Goal: Information Seeking & Learning: Learn about a topic

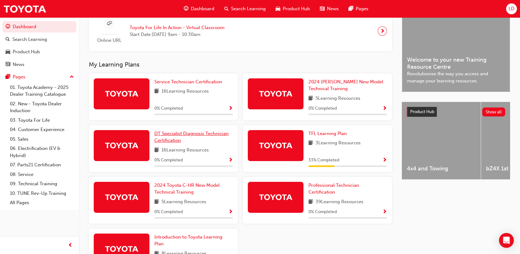
scroll to position [172, 0]
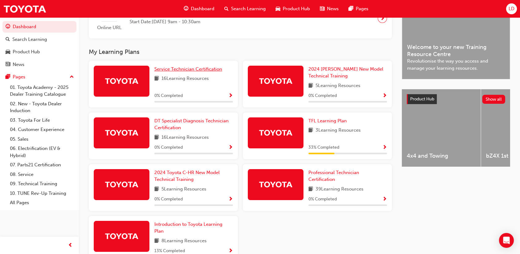
click at [192, 70] on span "Service Technician Certification" at bounding box center [188, 69] width 68 height 6
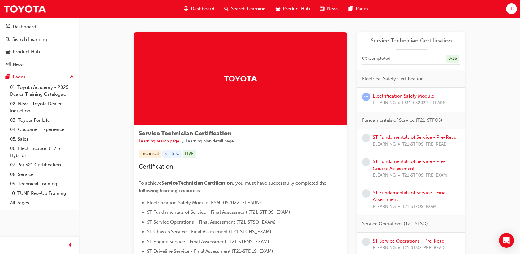
click at [412, 95] on link "Electrification Safety Module" at bounding box center [403, 96] width 61 height 6
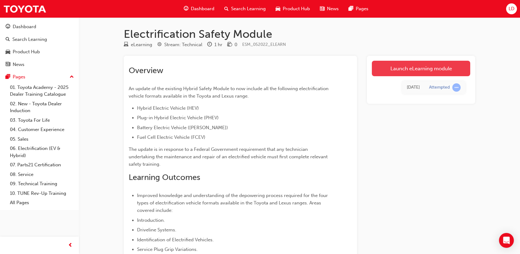
click at [433, 69] on link "Launch eLearning module" at bounding box center [421, 68] width 98 height 15
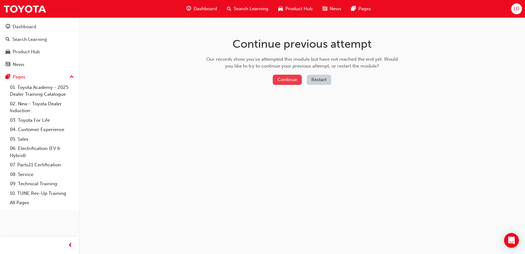
click at [292, 77] on button "Continue" at bounding box center [287, 80] width 29 height 10
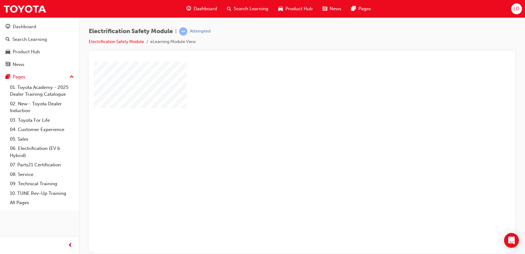
drag, startPoint x: 307, startPoint y: 175, endPoint x: 304, endPoint y: 173, distance: 3.9
click at [306, 175] on div at bounding box center [304, 172] width 421 height 223
click at [284, 139] on div "play" at bounding box center [284, 139] width 0 height 0
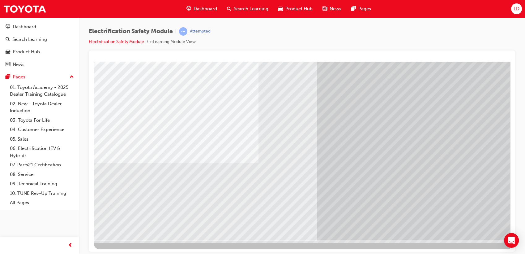
scroll to position [46, 0]
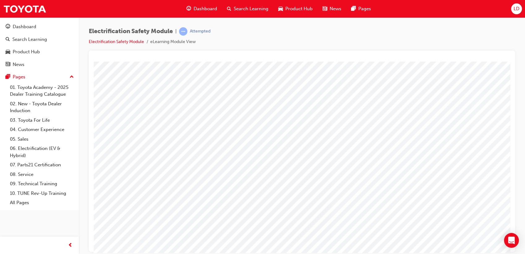
scroll to position [34, 0]
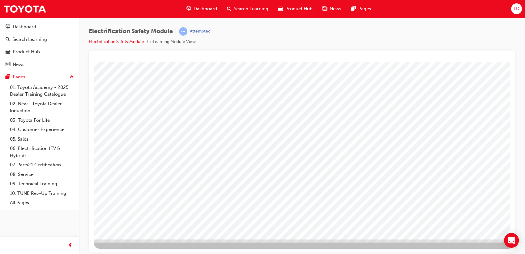
scroll to position [46, 0]
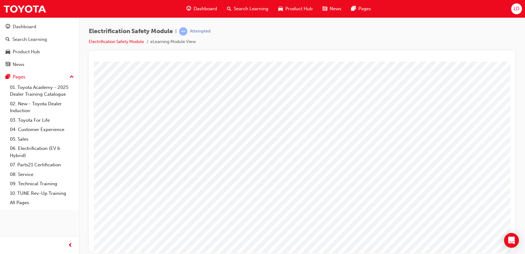
scroll to position [0, 0]
